Goal: Task Accomplishment & Management: Use online tool/utility

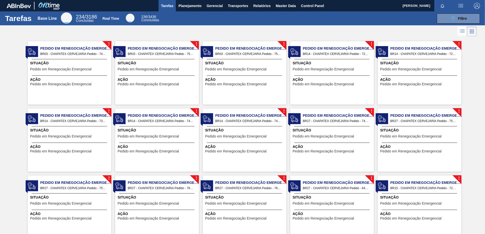
click at [479, 5] on span "button" at bounding box center [477, 6] width 12 height 6
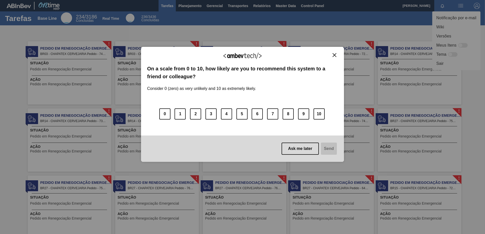
click at [335, 56] on img "Close" at bounding box center [334, 55] width 4 height 4
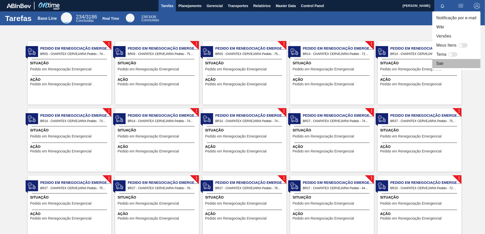
click at [448, 66] on li "Sair" at bounding box center [456, 63] width 48 height 9
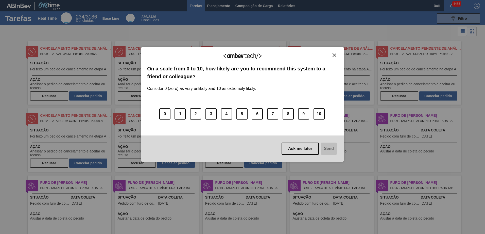
click at [221, 7] on div "We appreciate your feedback! On a scale from 0 to 10, how likely are you to rec…" at bounding box center [242, 104] width 203 height 220
click at [218, 4] on div "We appreciate your feedback! On a scale from 0 to 10, how likely are you to rec…" at bounding box center [242, 104] width 203 height 220
click at [334, 53] on img "Close" at bounding box center [334, 55] width 4 height 4
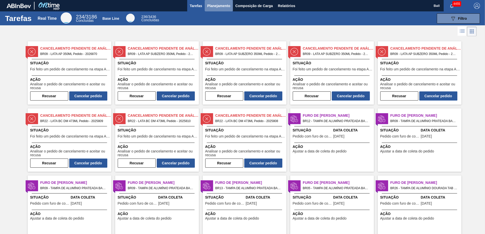
click at [216, 6] on span "Planejamento" at bounding box center [218, 6] width 23 height 6
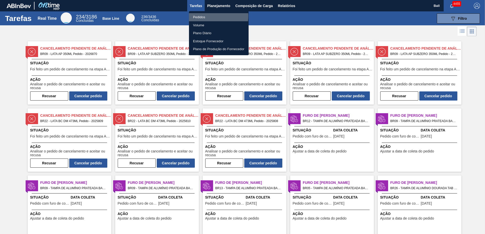
click at [202, 15] on li "Pedidos" at bounding box center [219, 17] width 60 height 8
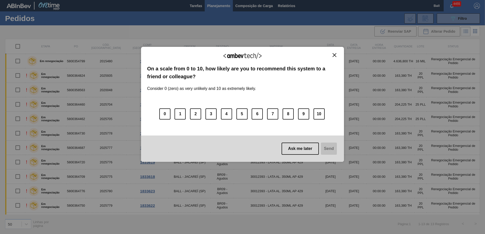
click at [336, 54] on img "Close" at bounding box center [334, 55] width 4 height 4
